Goal: Task Accomplishment & Management: Manage account settings

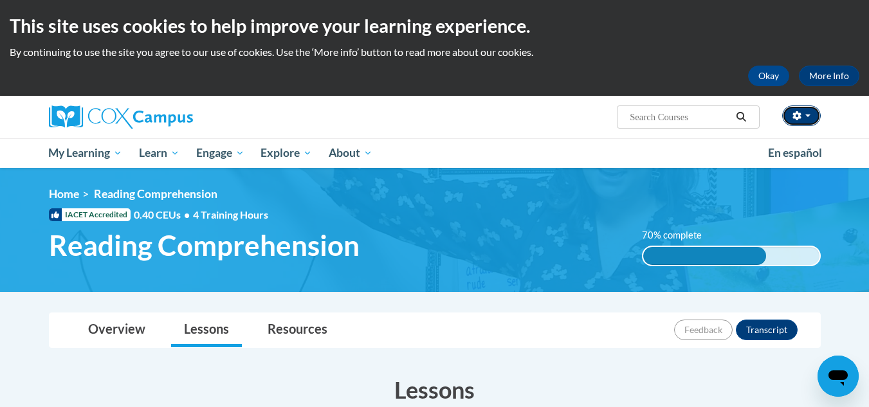
click at [795, 118] on icon "button" at bounding box center [797, 115] width 8 height 9
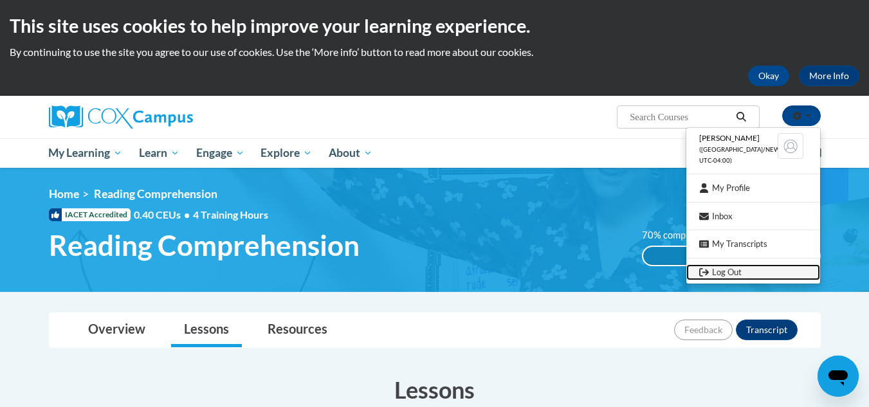
click at [721, 277] on link "Log Out" at bounding box center [754, 272] width 134 height 16
